Goal: Information Seeking & Learning: Learn about a topic

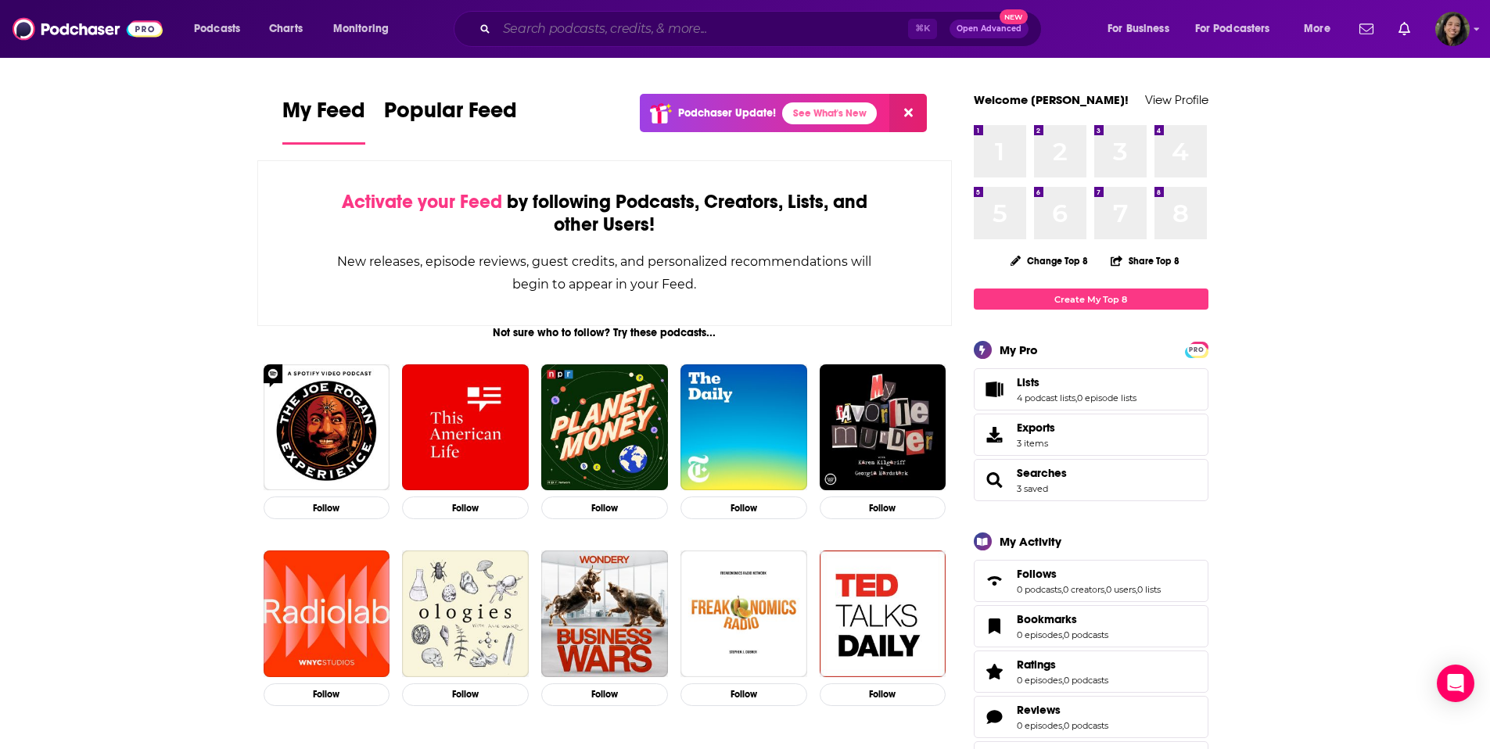
click at [848, 23] on input "Search podcasts, credits, & more..." at bounding box center [702, 28] width 411 height 25
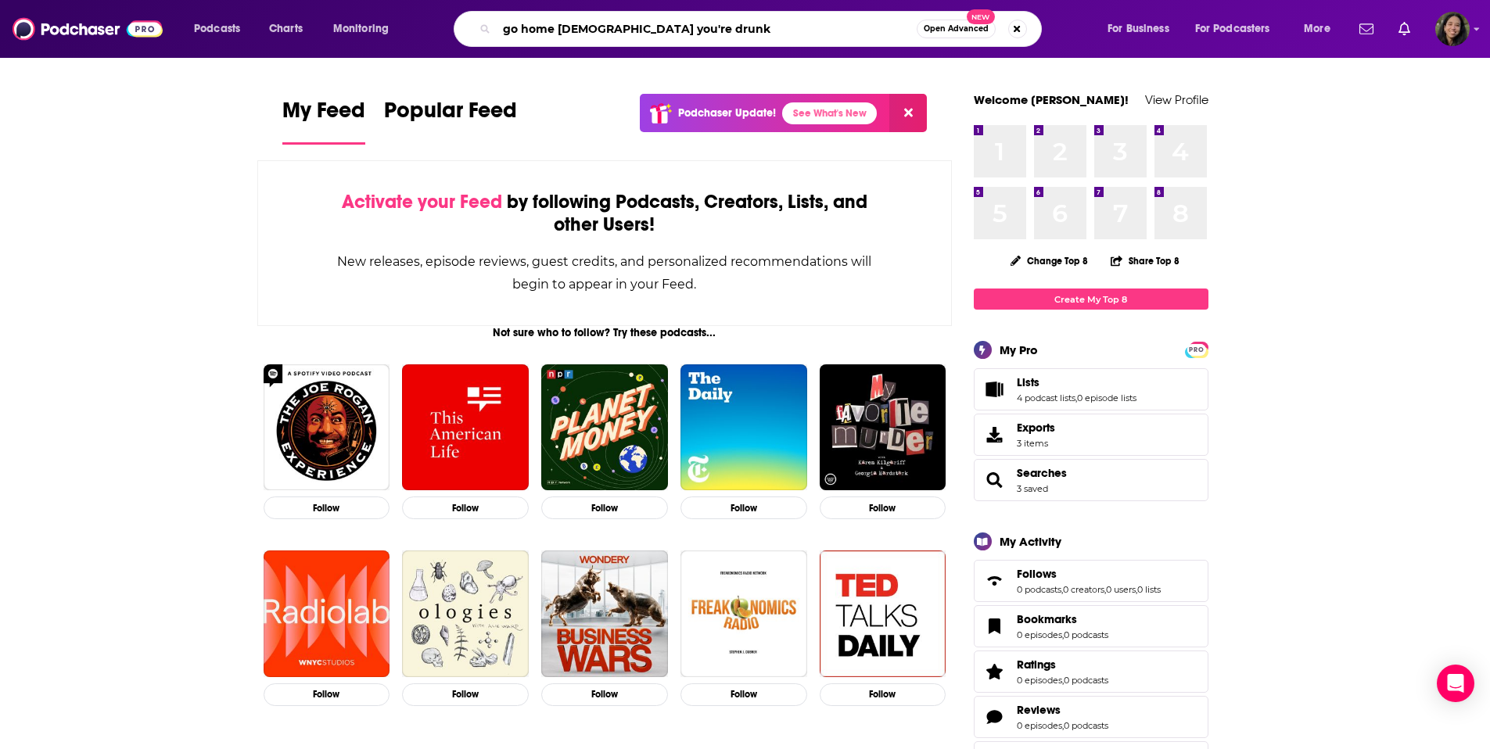
type input "go home [DEMOGRAPHIC_DATA] you're drunk"
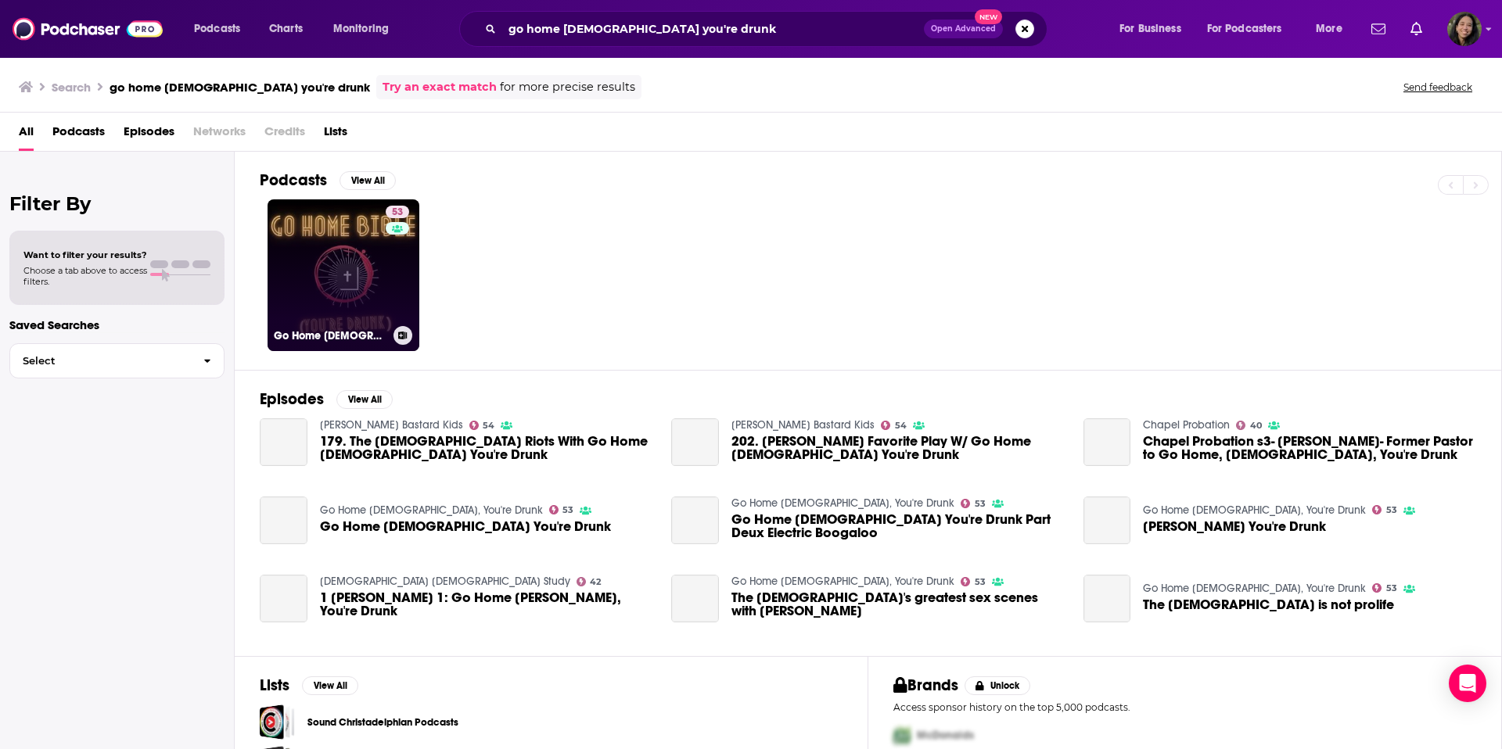
click at [374, 284] on link "53 Go Home [DEMOGRAPHIC_DATA], You're Drunk" at bounding box center [343, 275] width 152 height 152
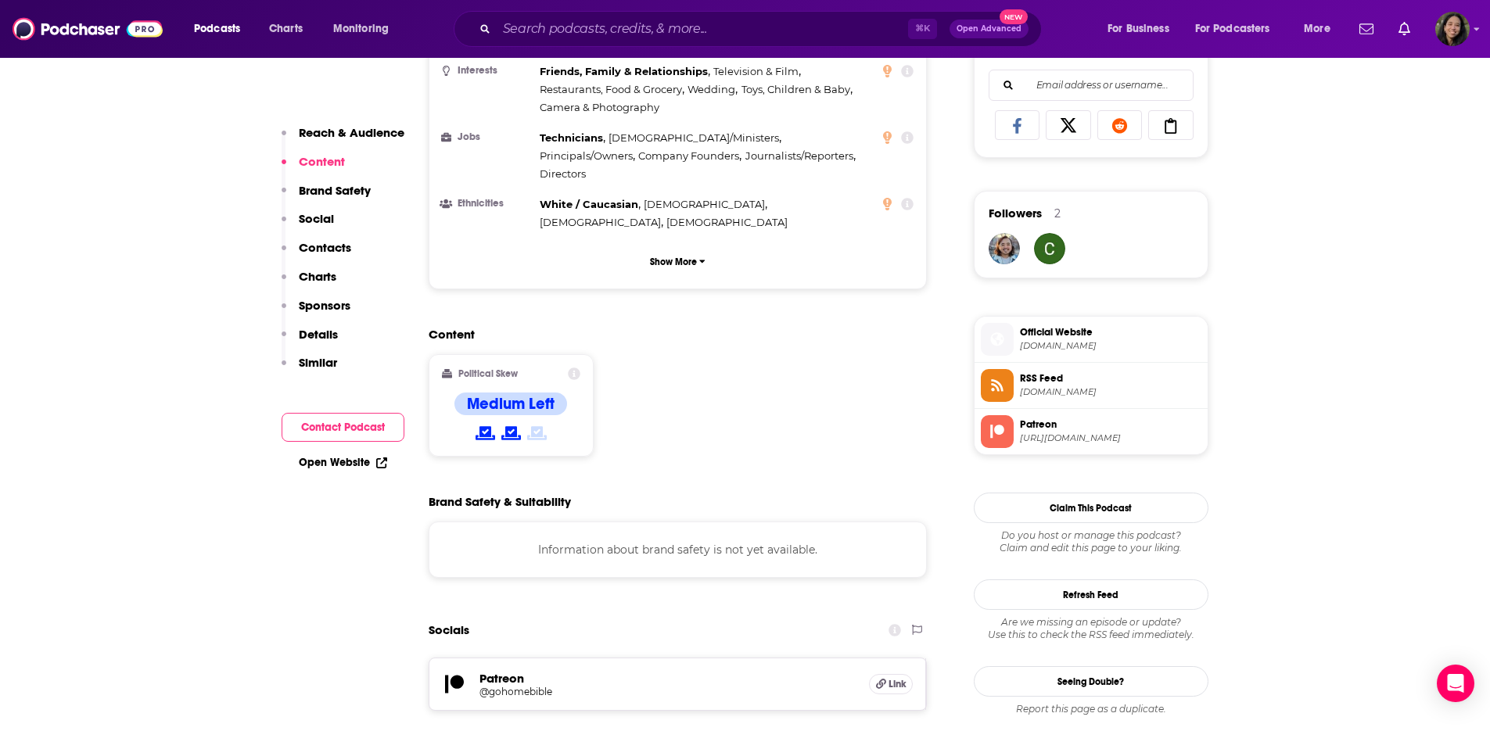
scroll to position [1431, 0]
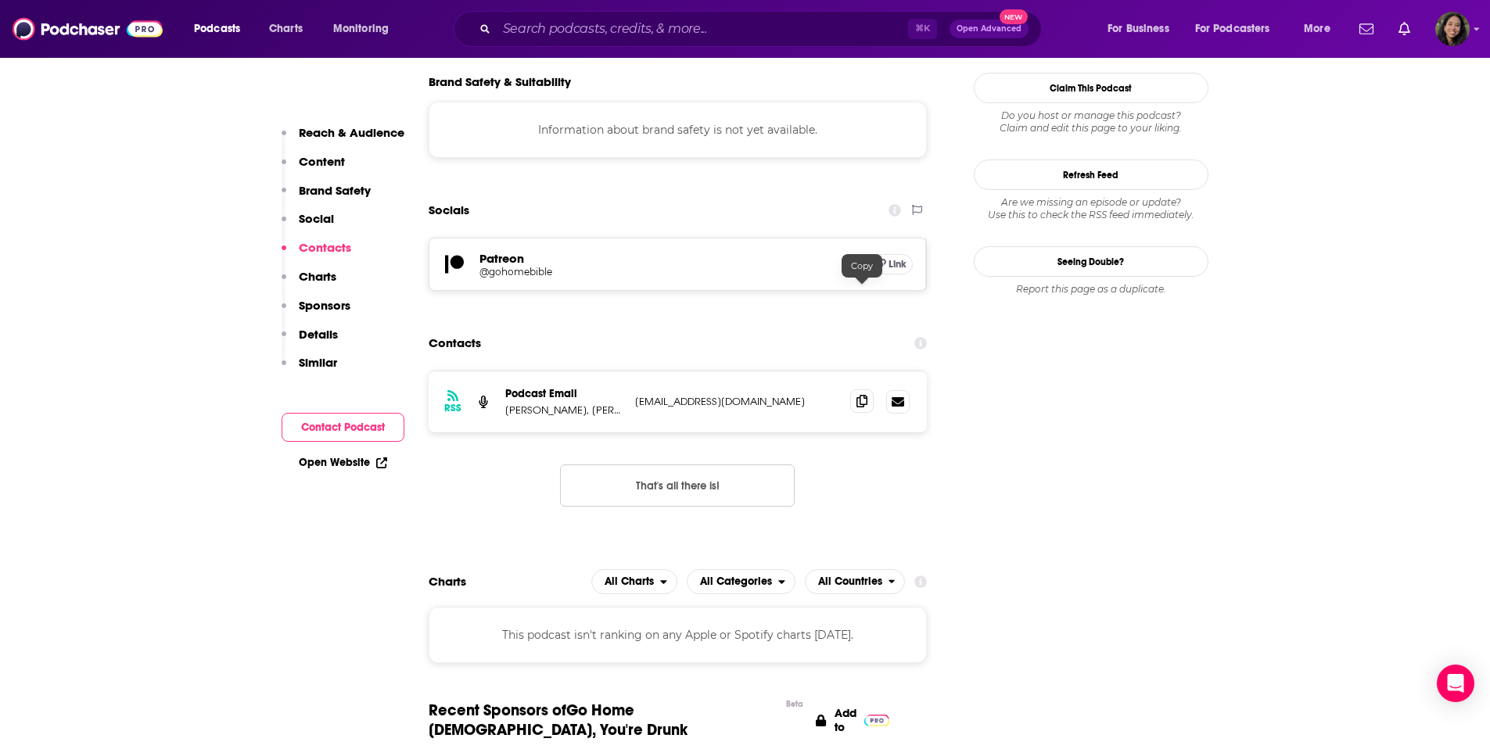
click at [860, 395] on icon at bounding box center [861, 401] width 11 height 13
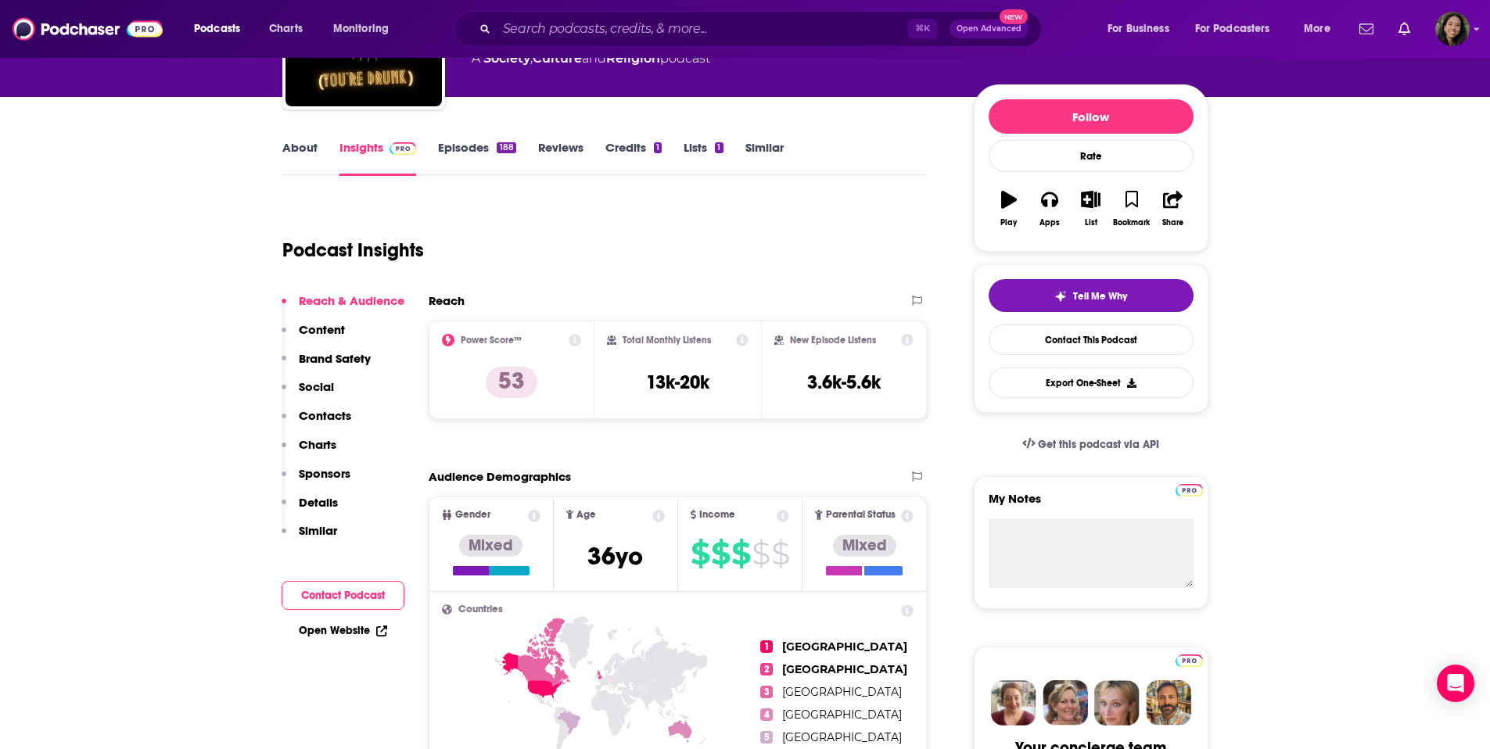
scroll to position [0, 0]
